Goal: Check status: Check status

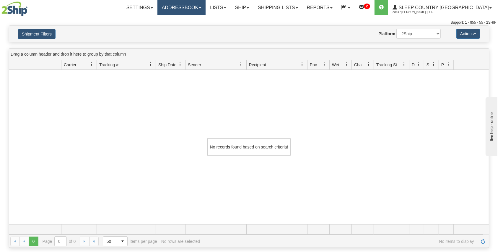
click at [206, 5] on link "Addressbook" at bounding box center [182, 7] width 48 height 15
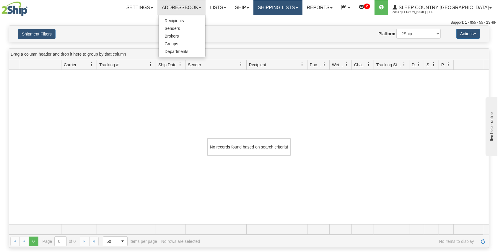
click at [300, 4] on link "Shipping lists" at bounding box center [278, 7] width 49 height 15
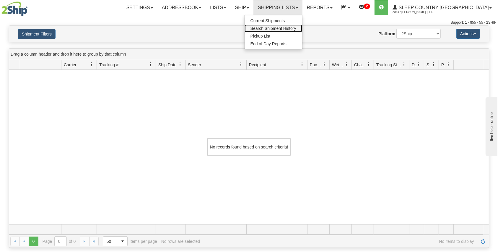
click at [297, 28] on span "Search Shipment History" at bounding box center [274, 28] width 46 height 5
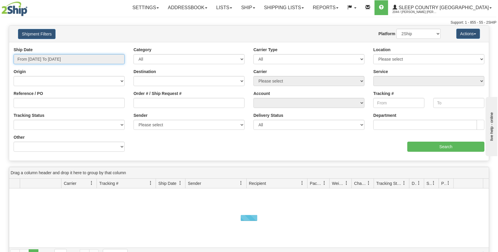
click at [61, 59] on input "From [DATE] To [DATE]" at bounding box center [69, 59] width 111 height 10
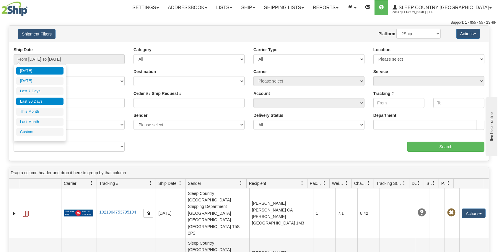
click at [34, 105] on li "Last 30 Days" at bounding box center [39, 102] width 47 height 8
type input "From [DATE] To [DATE]"
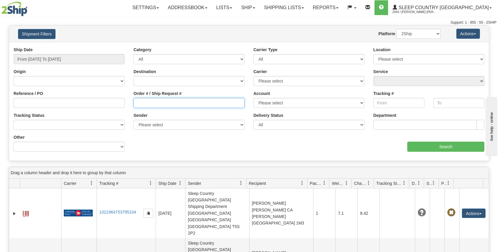
click at [153, 100] on input "Order # / Ship Request #" at bounding box center [189, 103] width 111 height 10
paste input "9000H943312"
type input "9000H943312"
